Goal: Task Accomplishment & Management: Manage account settings

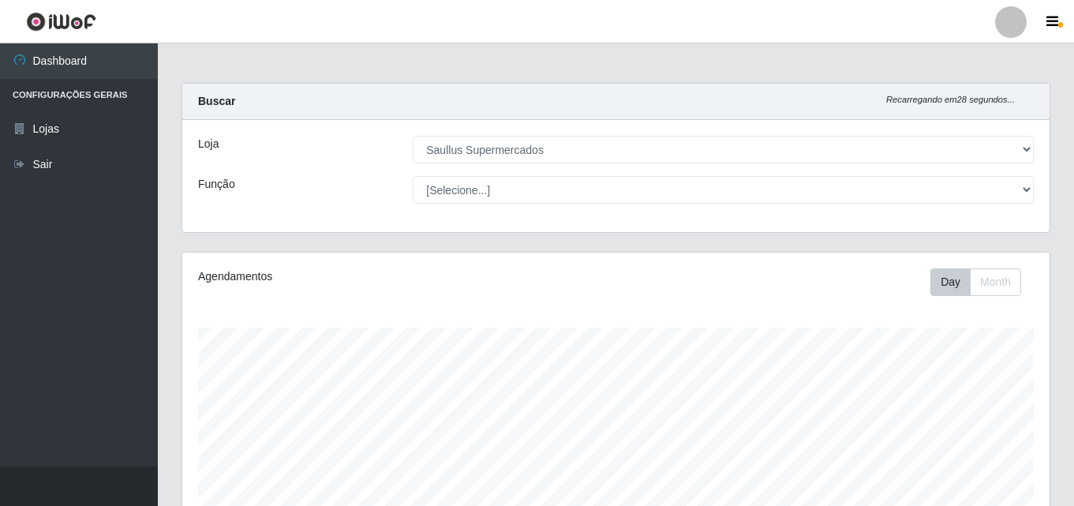
select select "423"
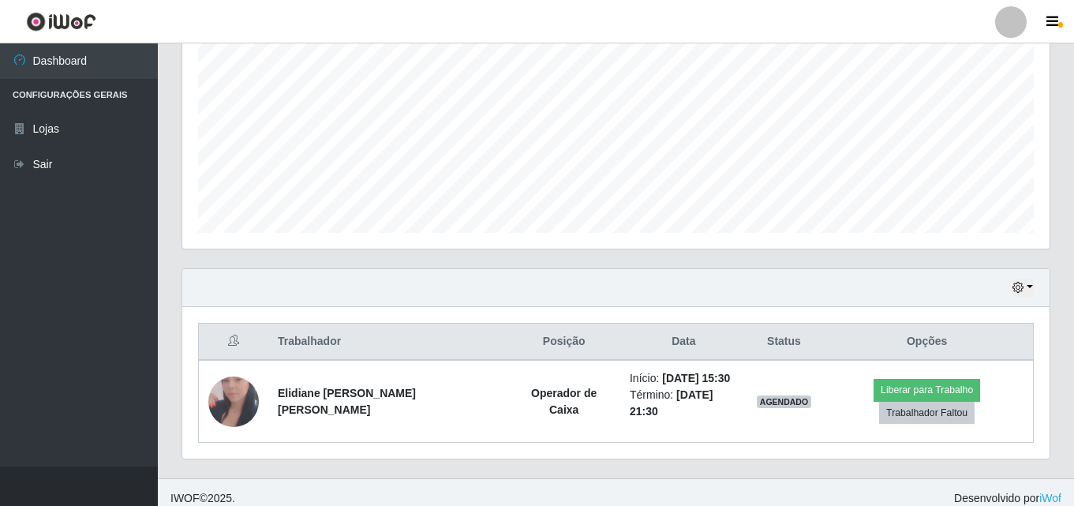
scroll to position [328, 867]
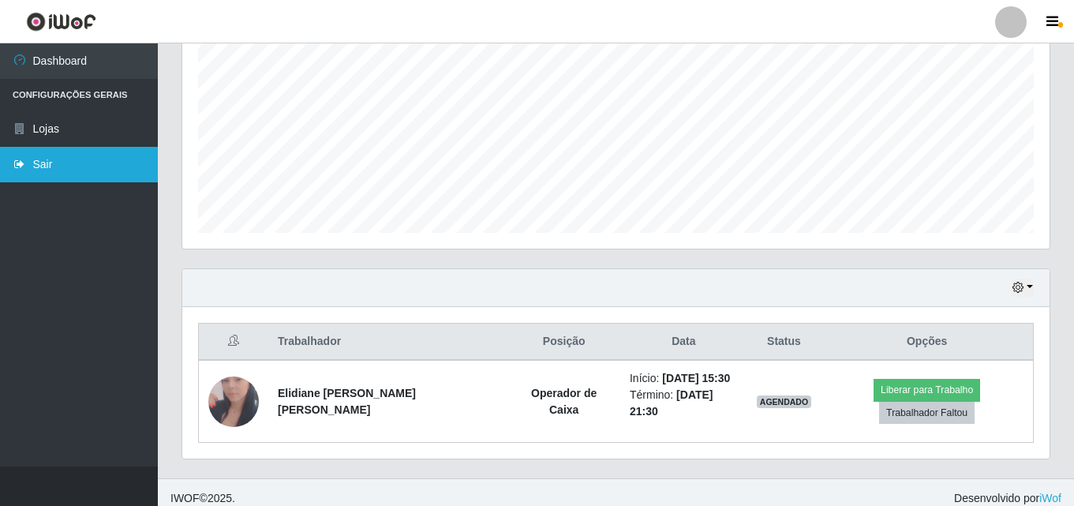
click at [106, 167] on link "Sair" at bounding box center [79, 165] width 158 height 36
